Goal: Communication & Community: Participate in discussion

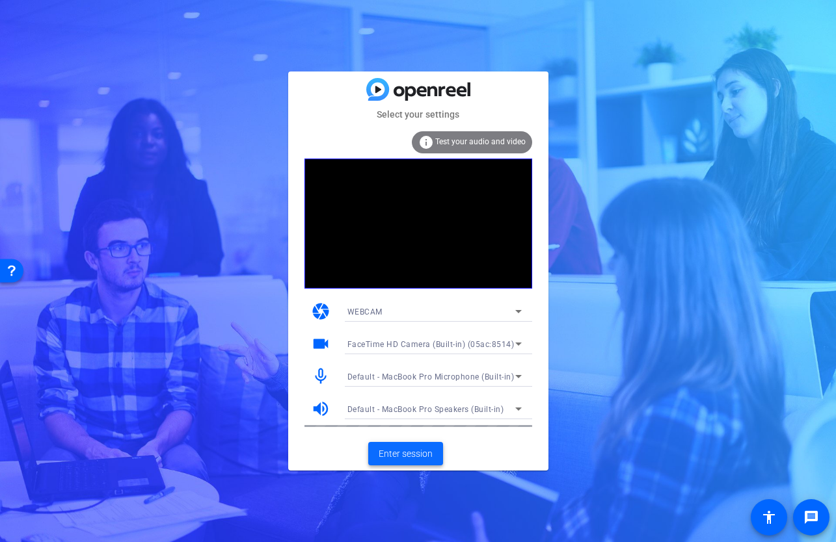
click at [415, 455] on span "Enter session" at bounding box center [405, 454] width 54 height 14
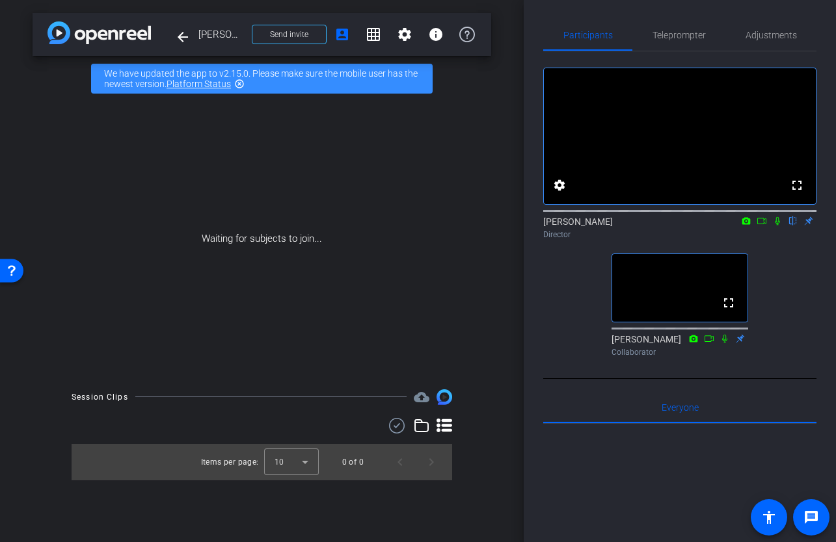
click at [779, 226] on icon at bounding box center [777, 221] width 10 height 9
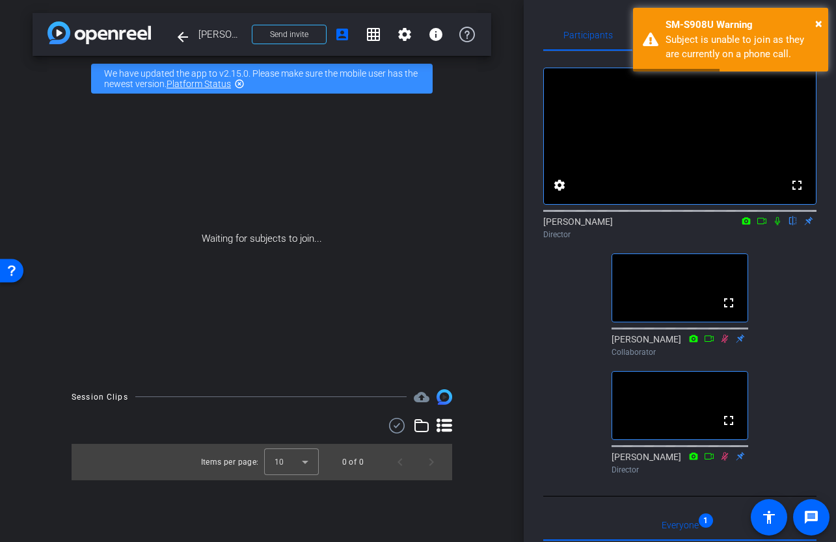
click at [787, 328] on div "fullscreen settings [PERSON_NAME] flip Director fullscreen [PERSON_NAME] Collab…" at bounding box center [679, 265] width 273 height 428
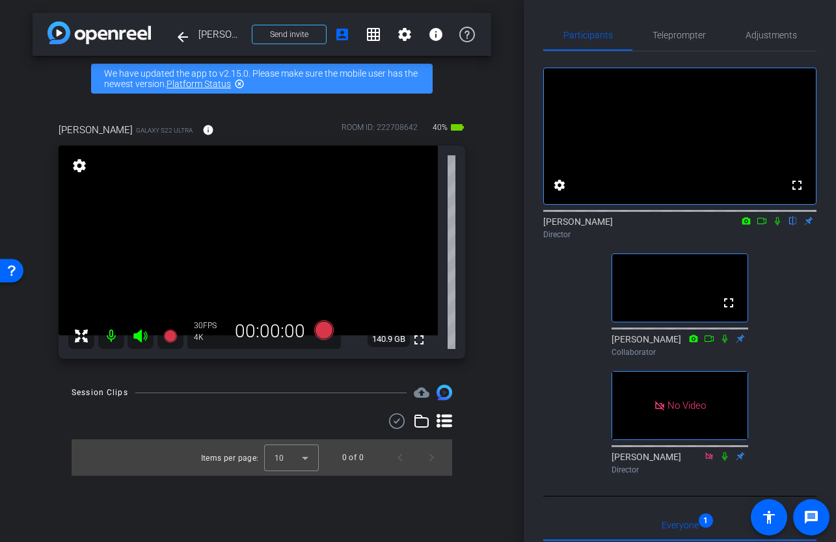
click at [746, 226] on icon at bounding box center [746, 221] width 10 height 9
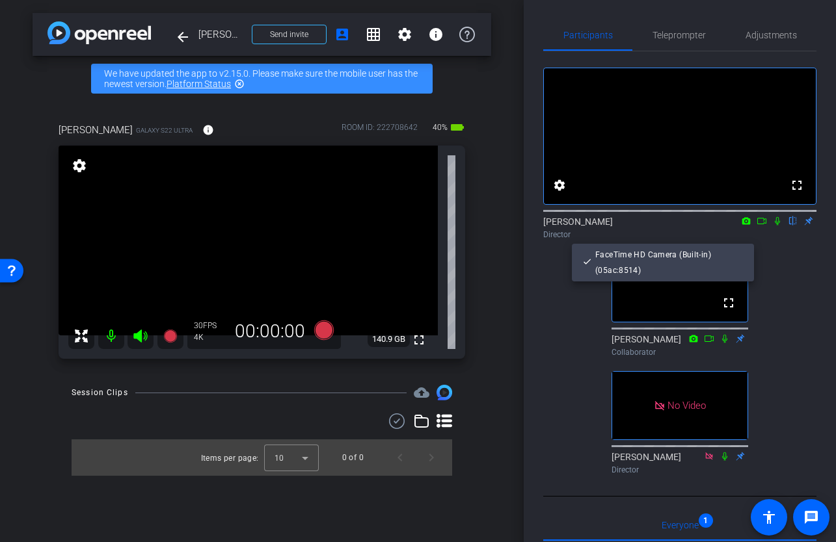
click at [760, 237] on div at bounding box center [418, 271] width 836 height 542
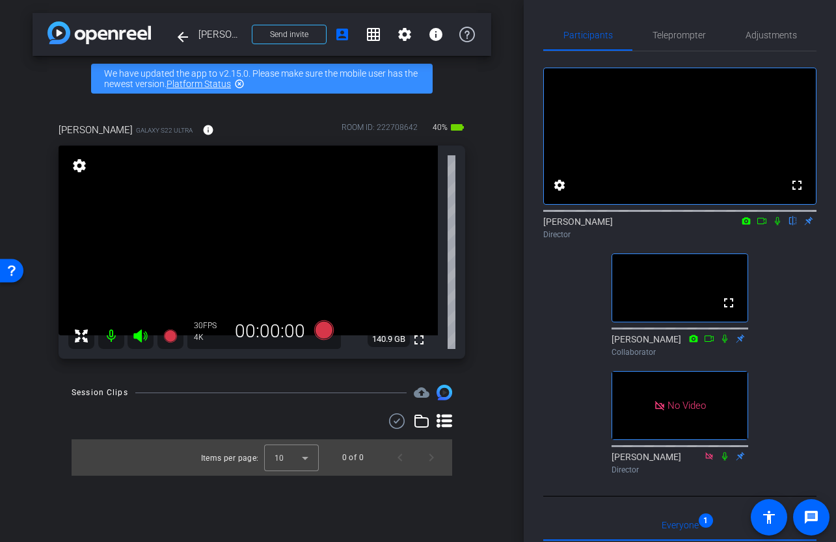
click at [761, 226] on icon at bounding box center [761, 221] width 10 height 9
click at [794, 226] on icon at bounding box center [792, 221] width 5 height 8
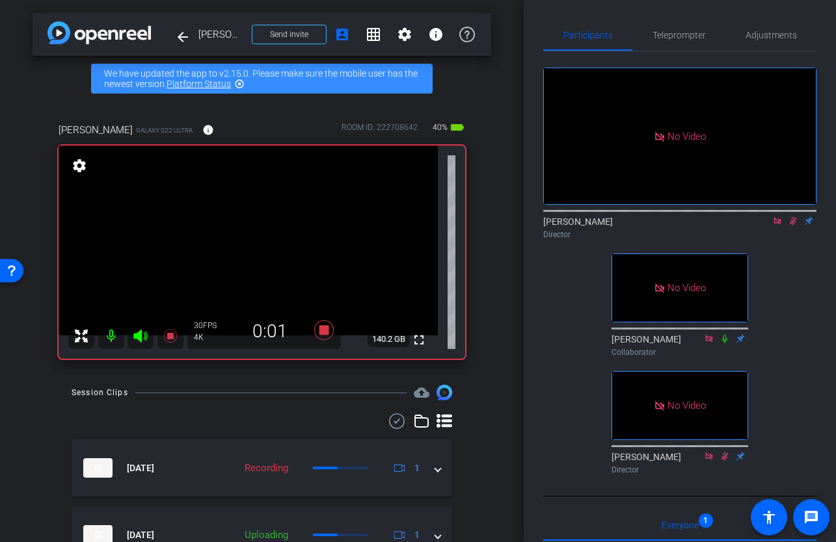
click at [791, 227] on mat-icon at bounding box center [793, 221] width 16 height 12
click at [795, 226] on icon at bounding box center [792, 221] width 10 height 9
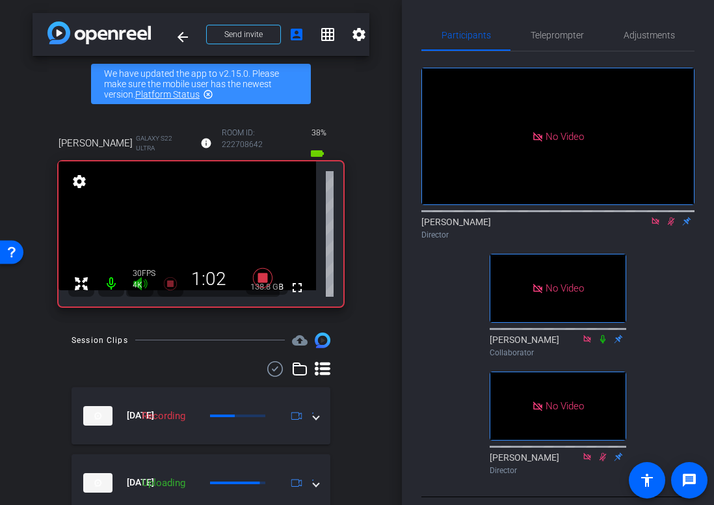
click at [672, 226] on icon at bounding box center [671, 221] width 10 height 9
click at [670, 226] on icon at bounding box center [670, 221] width 5 height 8
click at [669, 226] on icon at bounding box center [671, 221] width 10 height 9
click at [674, 226] on icon at bounding box center [671, 221] width 10 height 9
click at [674, 226] on icon at bounding box center [671, 221] width 7 height 8
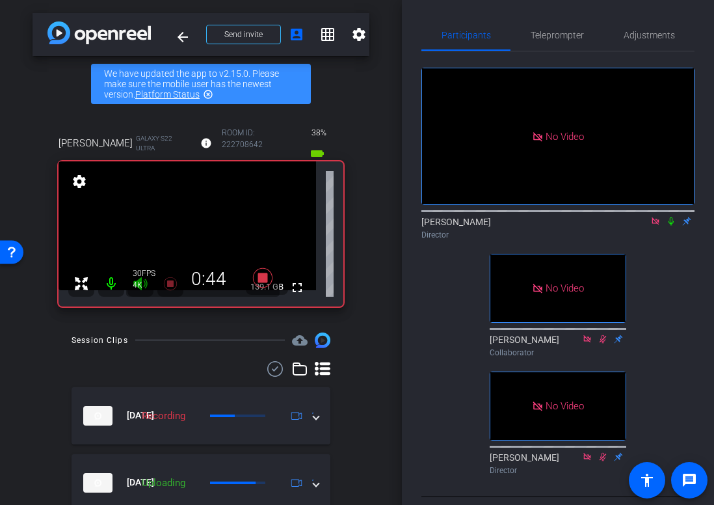
click at [674, 226] on icon at bounding box center [671, 221] width 10 height 9
click at [670, 226] on icon at bounding box center [671, 221] width 10 height 9
click at [673, 226] on icon at bounding box center [671, 221] width 7 height 8
click at [673, 226] on icon at bounding box center [670, 221] width 5 height 8
click at [669, 226] on icon at bounding box center [671, 221] width 10 height 9
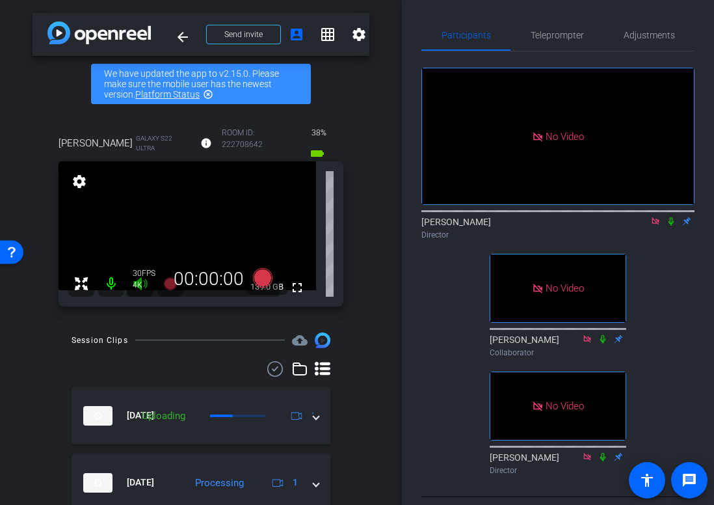
click at [655, 224] on icon at bounding box center [655, 220] width 7 height 7
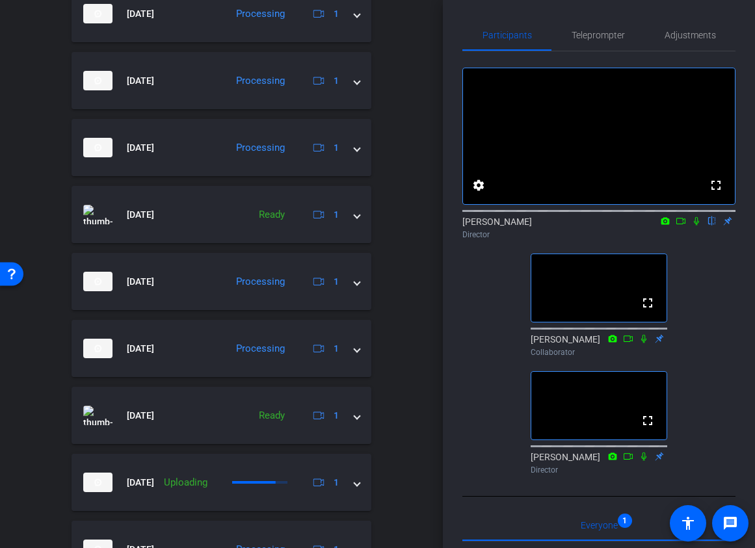
scroll to position [417, 0]
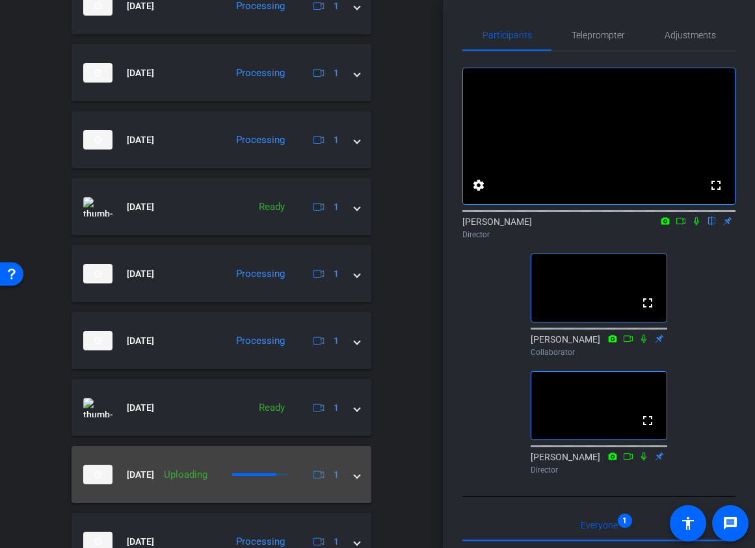
click at [360, 476] on mat-expansion-panel-header "[DATE] Uploading 1" at bounding box center [222, 474] width 300 height 57
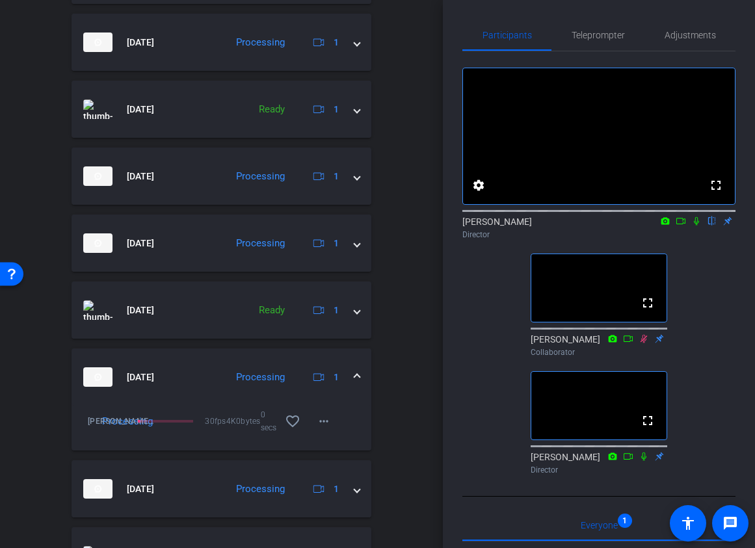
scroll to position [597, 0]
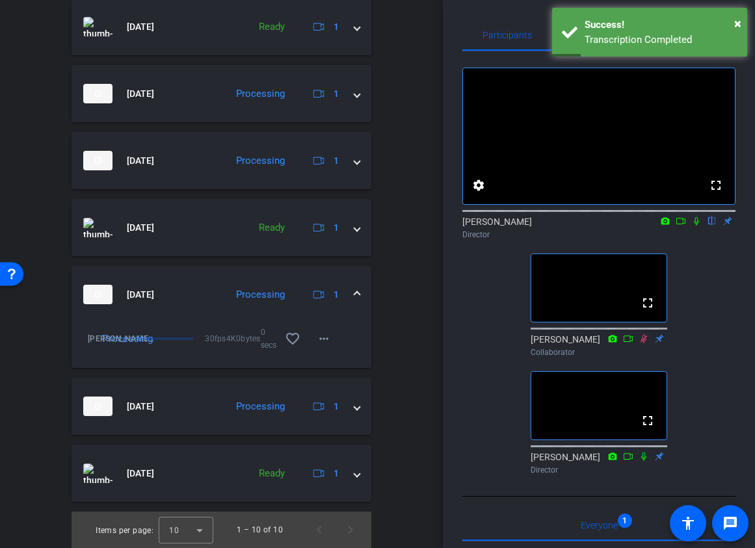
click at [360, 295] on mat-expansion-panel-header "[DATE] Processing 1" at bounding box center [222, 294] width 300 height 57
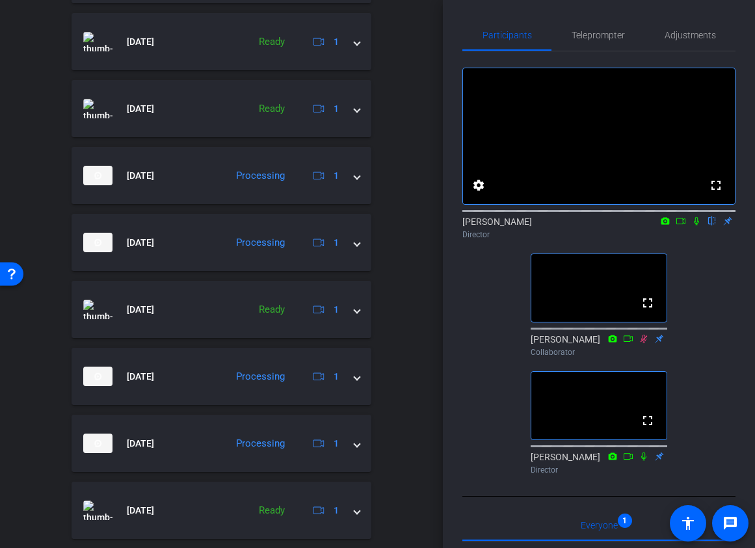
scroll to position [0, 0]
